Goal: Information Seeking & Learning: Learn about a topic

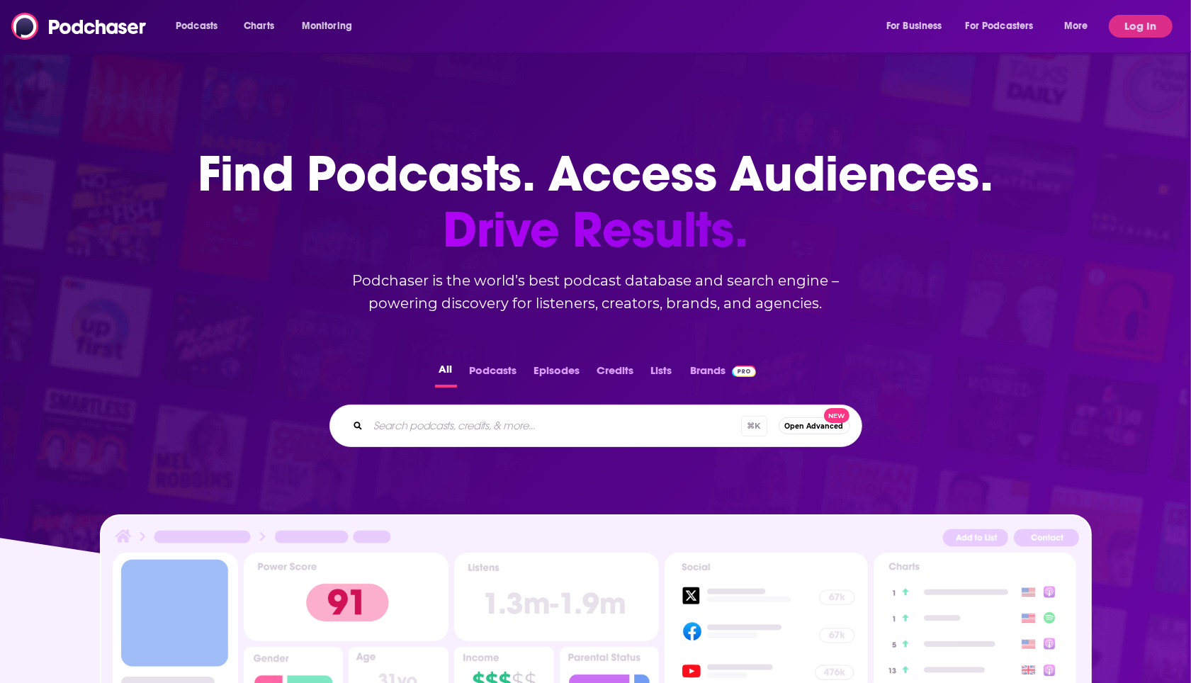
click at [1120, 33] on button "Log In" at bounding box center [1140, 26] width 64 height 23
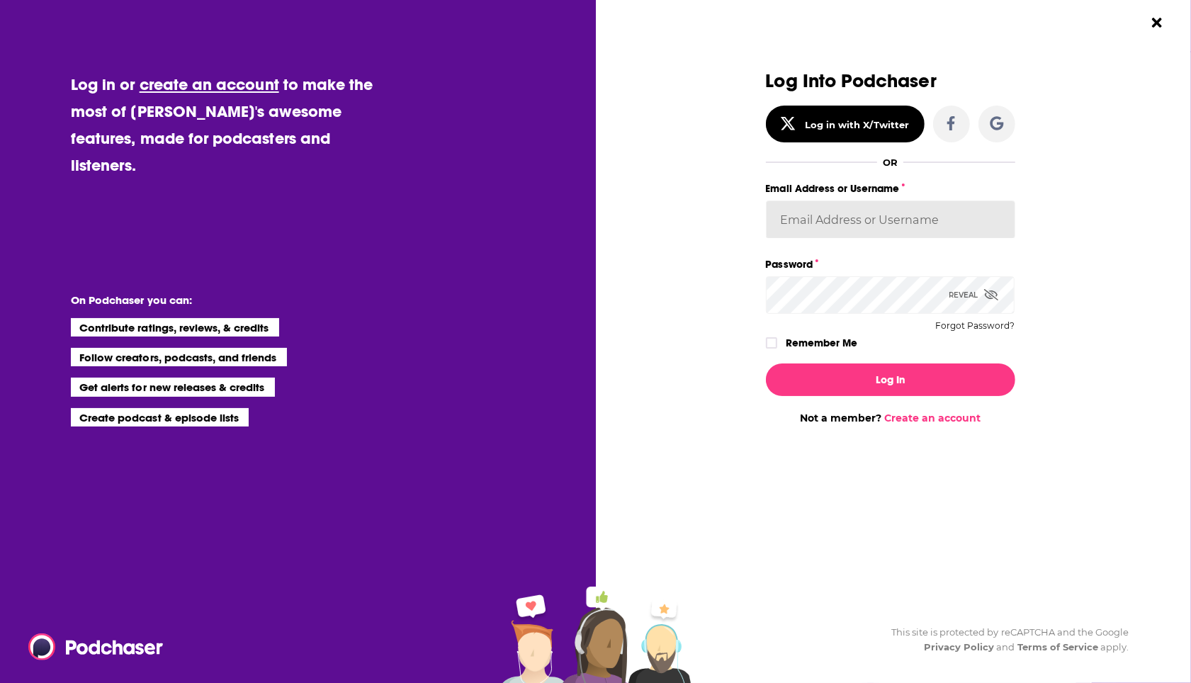
type input "[PERSON_NAME][EMAIL_ADDRESS][PERSON_NAME][DOMAIN_NAME]"
click at [846, 391] on button "Log In" at bounding box center [890, 379] width 249 height 33
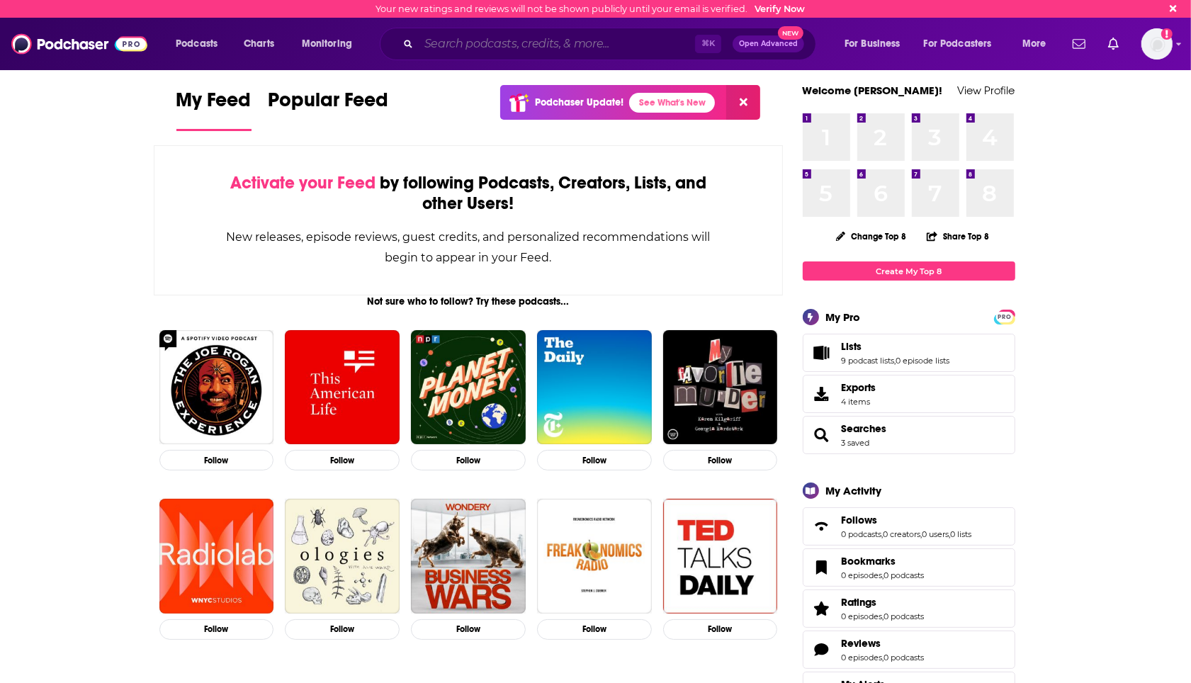
click at [544, 43] on input "Search podcasts, credits, & more..." at bounding box center [557, 44] width 276 height 23
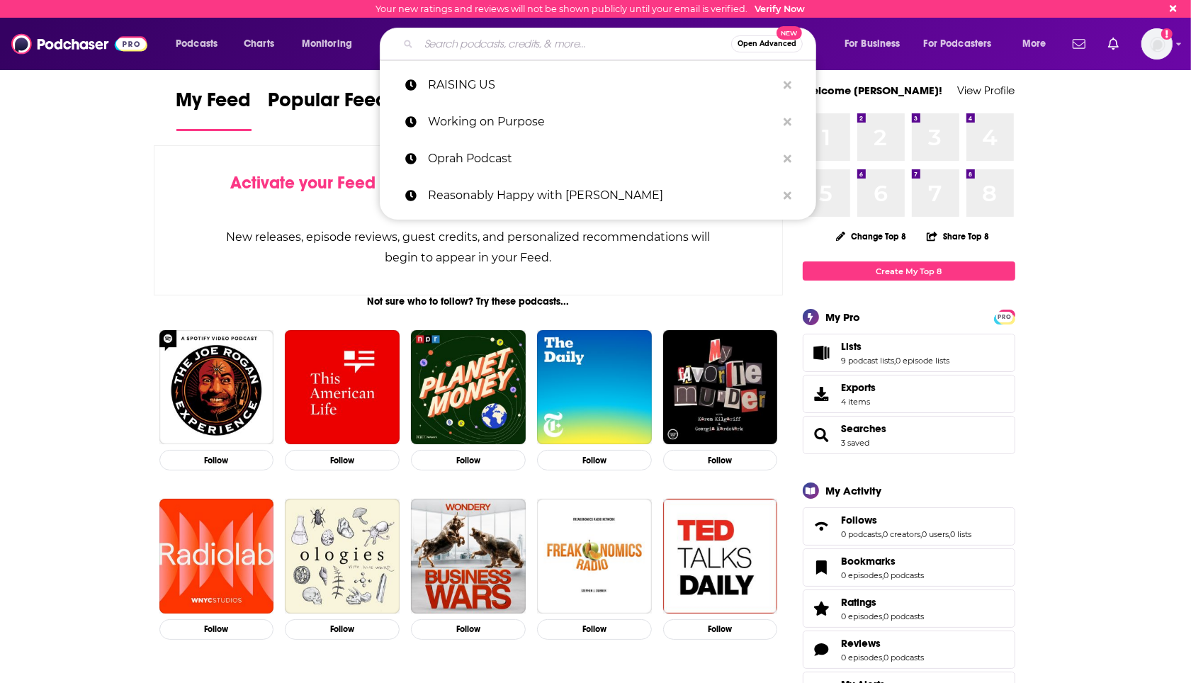
paste input "Secrets of Success"
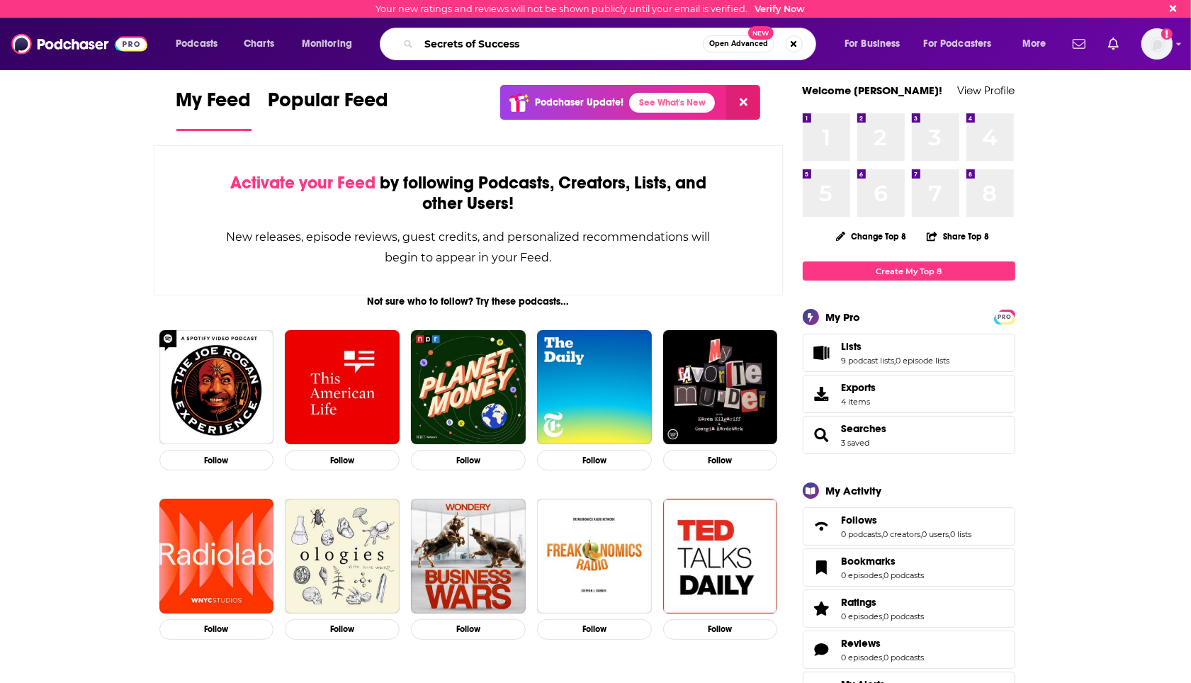
type input "Secrets of Success"
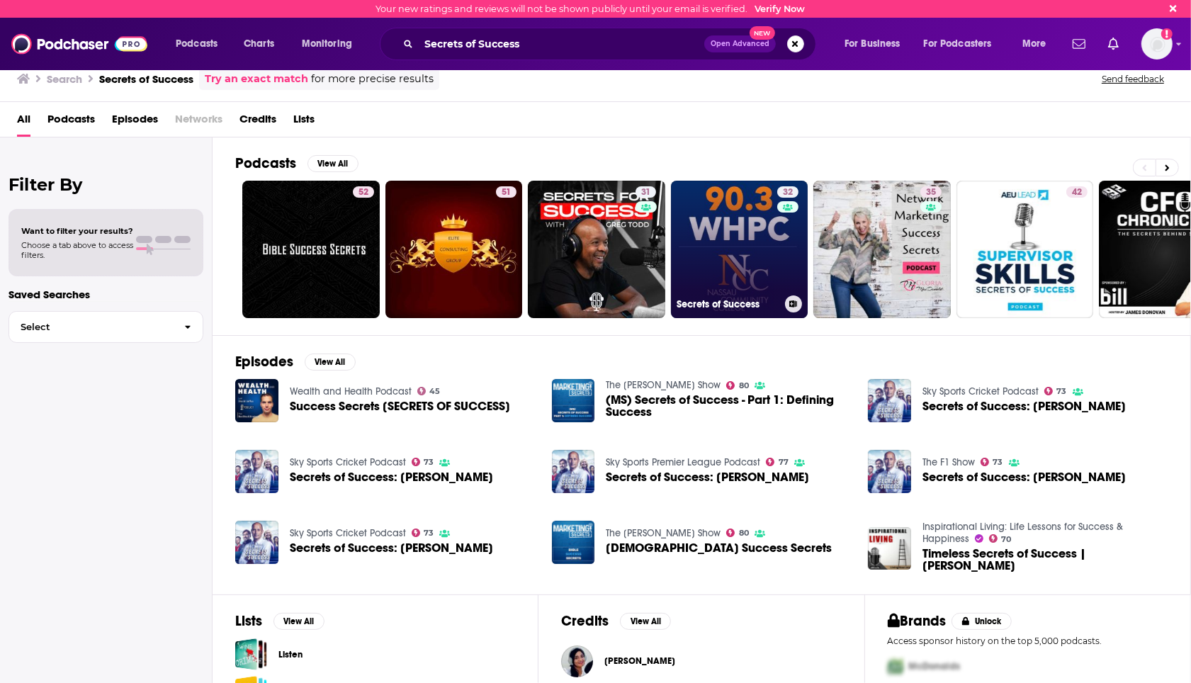
click at [764, 231] on link "32 Secrets of Success" at bounding box center [739, 249] width 137 height 137
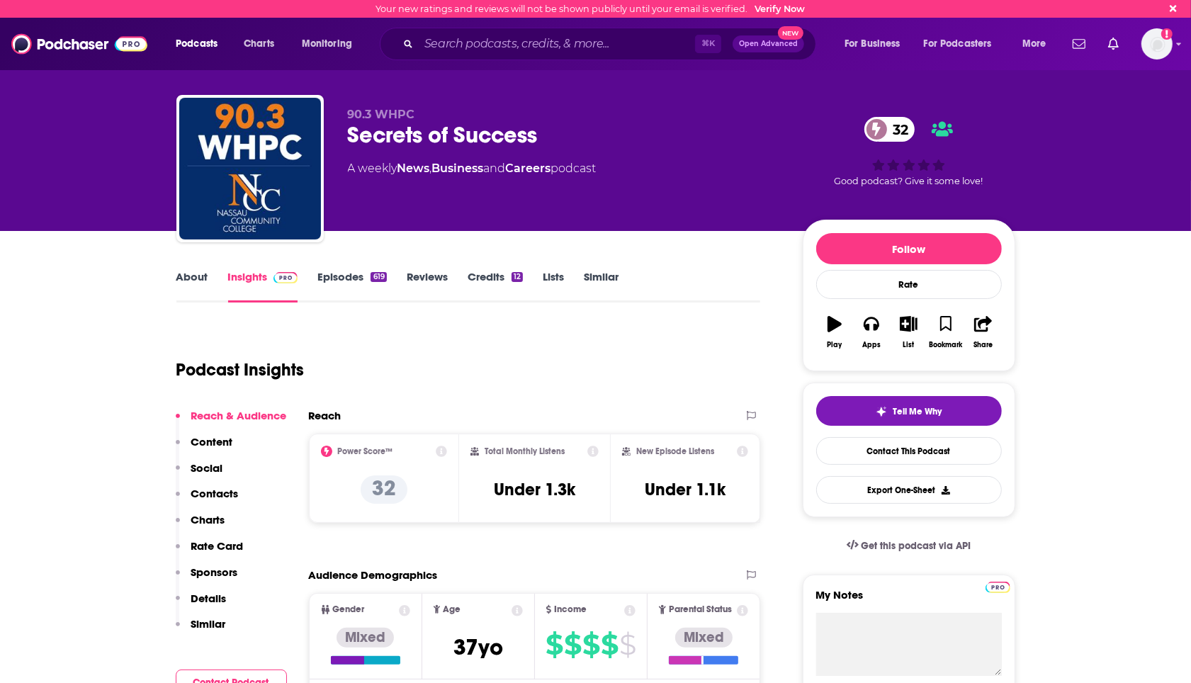
click at [183, 271] on link "About" at bounding box center [192, 286] width 32 height 33
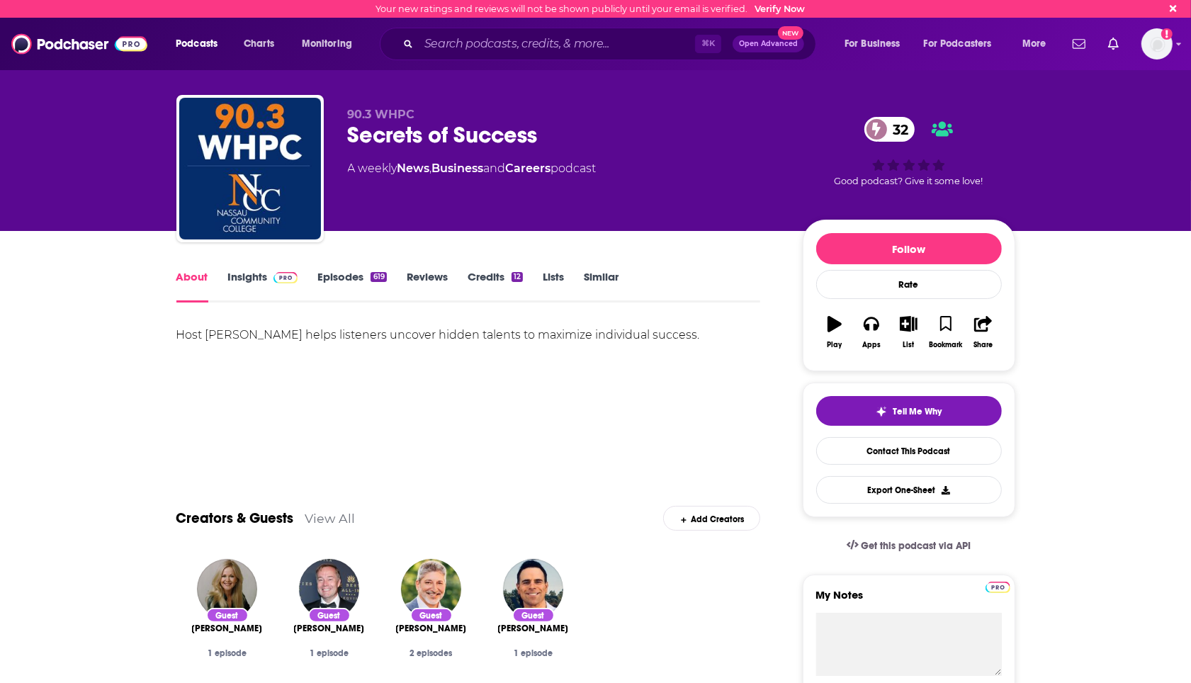
click at [269, 279] on span at bounding box center [283, 276] width 30 height 13
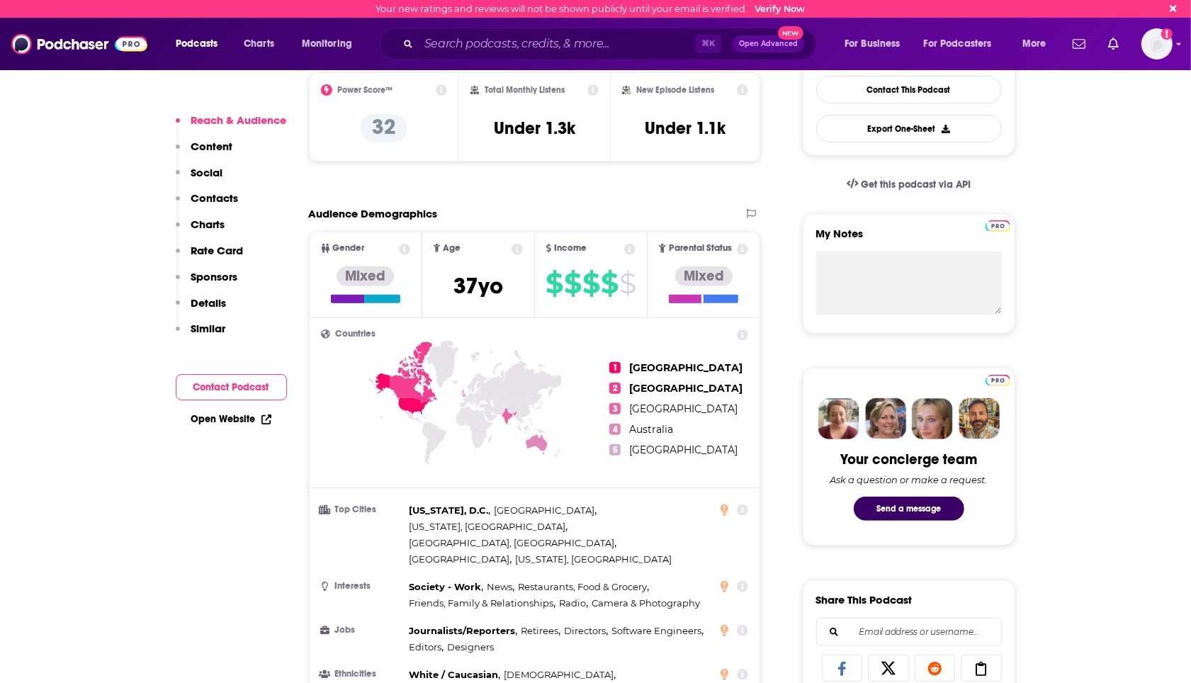
scroll to position [392, 0]
